Goal: Information Seeking & Learning: Learn about a topic

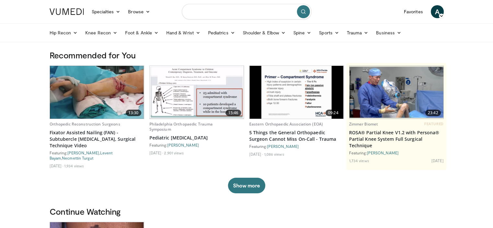
click at [228, 10] on input "Search topics, interventions" at bounding box center [247, 12] width 130 height 16
type input "**********"
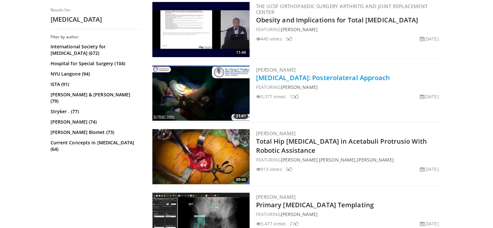
scroll to position [324, 0]
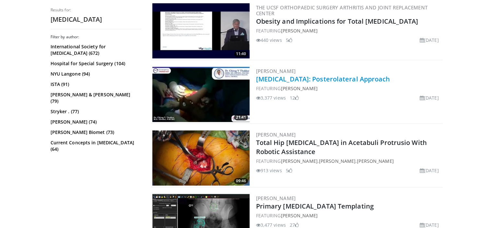
click at [320, 77] on link "[MEDICAL_DATA]: Posterolateral Approach" at bounding box center [323, 79] width 134 height 9
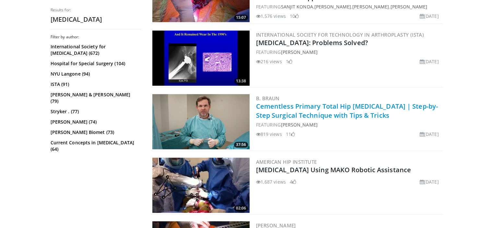
scroll to position [616, 0]
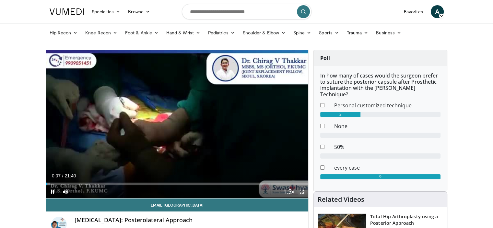
click at [302, 194] on span "Video Player" at bounding box center [301, 191] width 13 height 13
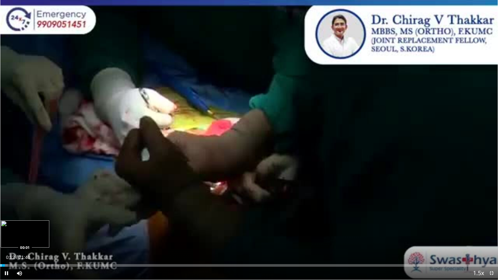
click at [0, 228] on div "Loaded : 1.54% 00:12 00:01" at bounding box center [249, 264] width 498 height 6
click at [36, 228] on div "47%" at bounding box center [37, 273] width 18 height 2
click at [35, 228] on div "Volume Level" at bounding box center [32, 273] width 8 height 2
click at [29, 228] on div "7%" at bounding box center [37, 273] width 18 height 2
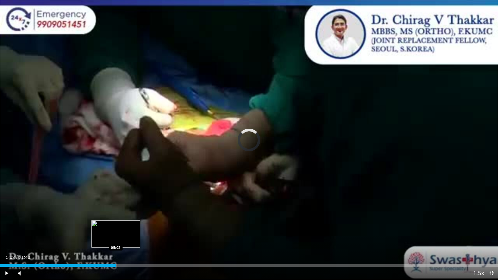
click at [116, 228] on div "Progress Bar" at bounding box center [116, 265] width 1 height 3
click at [495, 228] on span "Video Player" at bounding box center [491, 273] width 13 height 13
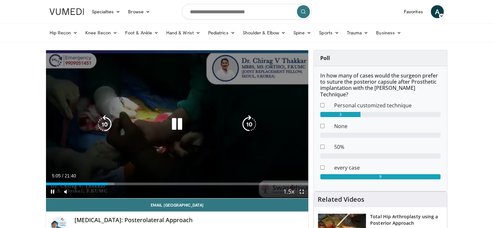
click at [211, 123] on div "Video Player" at bounding box center [177, 124] width 158 height 13
